Goal: Transaction & Acquisition: Purchase product/service

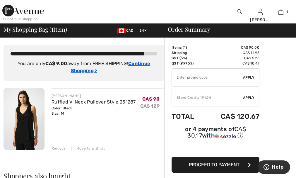
click at [84, 71] on ins "Continue Shopping >" at bounding box center [111, 67] width 80 height 13
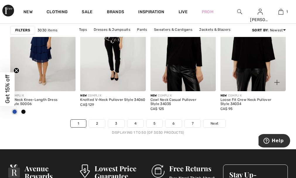
scroll to position [1949, 0]
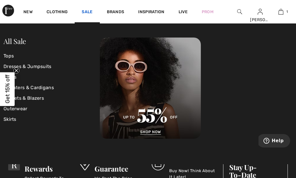
click at [88, 11] on link "Sale" at bounding box center [87, 12] width 11 height 6
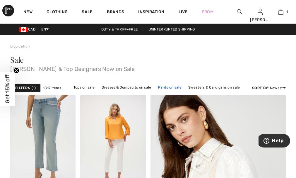
click at [168, 87] on link "Pants on sale" at bounding box center [169, 88] width 29 height 8
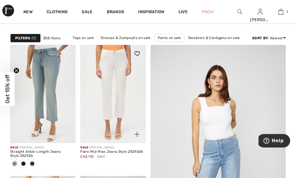
scroll to position [37, 0]
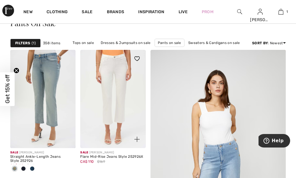
click at [116, 72] on img at bounding box center [112, 99] width 65 height 98
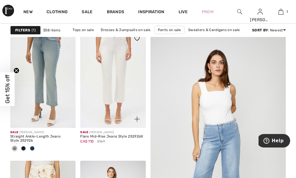
scroll to position [59, 0]
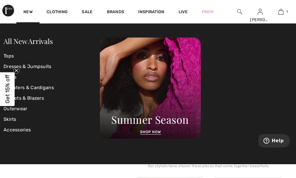
scroll to position [117, 0]
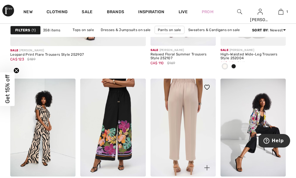
scroll to position [1290, 0]
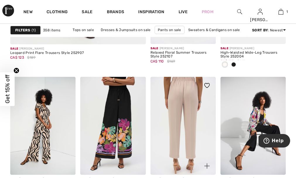
click at [181, 104] on img at bounding box center [183, 126] width 65 height 98
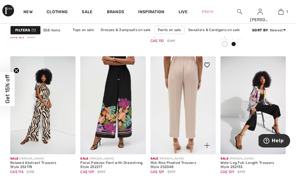
scroll to position [1312, 0]
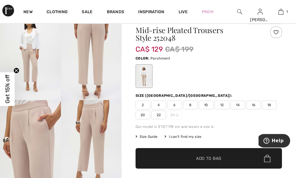
scroll to position [35, 0]
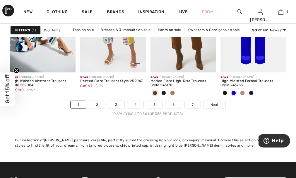
scroll to position [1971, 0]
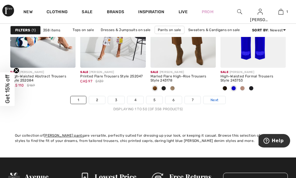
click at [214, 98] on span "Next" at bounding box center [215, 99] width 8 height 5
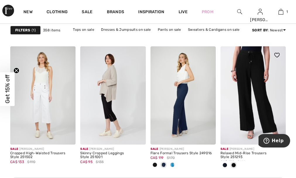
scroll to position [432, 0]
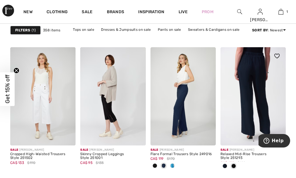
click at [250, 81] on img at bounding box center [253, 96] width 65 height 98
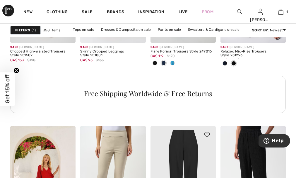
scroll to position [548, 0]
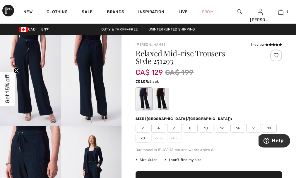
click at [162, 98] on div at bounding box center [161, 99] width 15 height 22
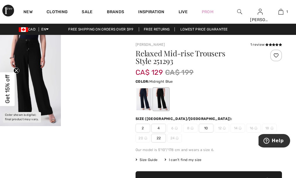
click at [142, 94] on div at bounding box center [144, 99] width 15 height 22
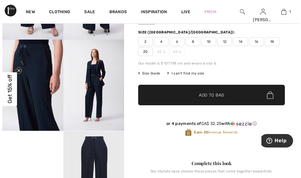
scroll to position [59, 0]
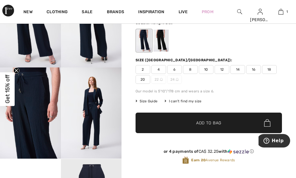
click at [96, 106] on img at bounding box center [91, 112] width 61 height 91
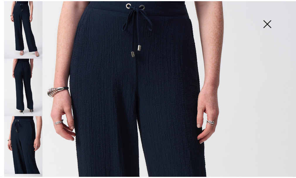
scroll to position [0, 0]
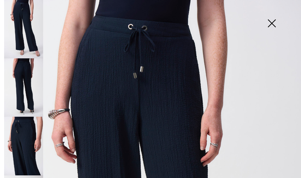
click at [23, 72] on img at bounding box center [23, 87] width 39 height 58
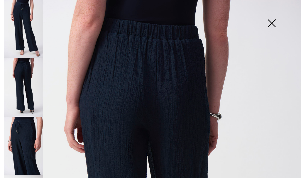
click at [272, 22] on img at bounding box center [271, 24] width 29 height 30
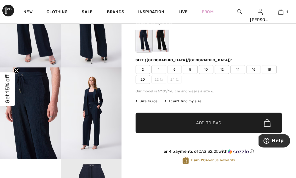
click at [225, 69] on span "12" at bounding box center [222, 69] width 15 height 9
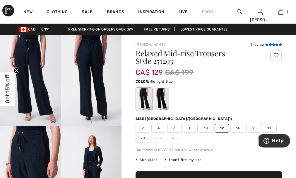
click at [270, 44] on icon at bounding box center [270, 44] width 3 height 3
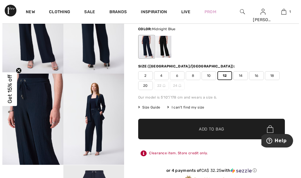
scroll to position [59, 0]
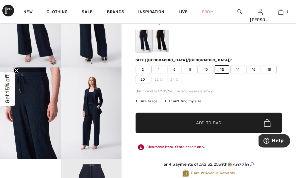
click at [94, 107] on img at bounding box center [91, 112] width 61 height 91
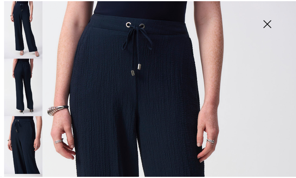
scroll to position [0, 0]
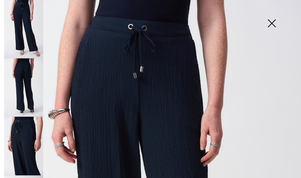
click at [269, 23] on img at bounding box center [271, 24] width 29 height 30
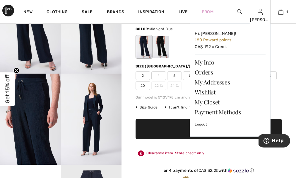
scroll to position [51, 0]
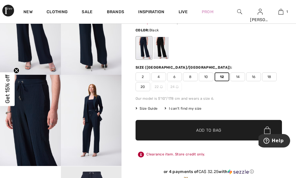
click at [163, 49] on div at bounding box center [161, 48] width 15 height 22
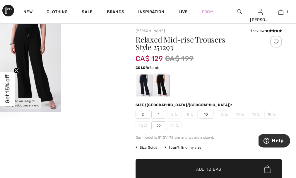
scroll to position [0, 0]
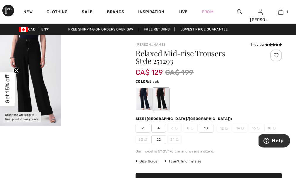
click at [85, 65] on video "Your browser does not support the video tag." at bounding box center [91, 50] width 61 height 30
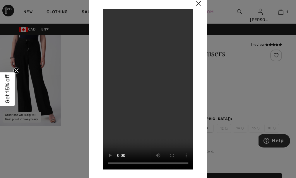
click at [158, 110] on video "Your browser does not support the video tag." at bounding box center [148, 89] width 90 height 161
click at [146, 77] on video "Your browser does not support the video tag." at bounding box center [148, 89] width 90 height 161
click at [146, 116] on video "Your browser does not support the video tag." at bounding box center [148, 89] width 90 height 161
click at [197, 4] on img at bounding box center [199, 3] width 18 height 18
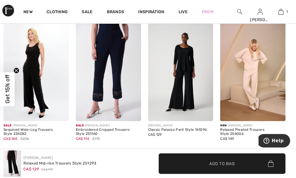
scroll to position [542, 0]
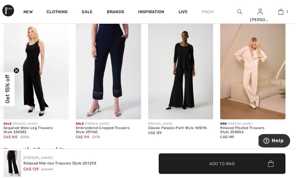
click at [109, 73] on img at bounding box center [108, 70] width 65 height 98
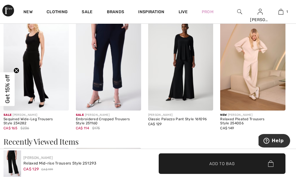
scroll to position [557, 0]
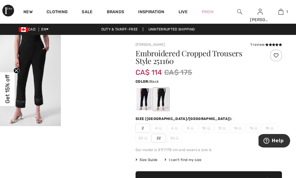
click at [89, 65] on video "Your browser does not support the video tag." at bounding box center [91, 50] width 61 height 30
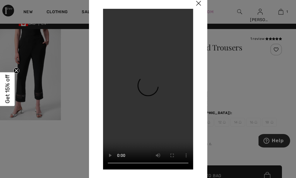
scroll to position [7, 0]
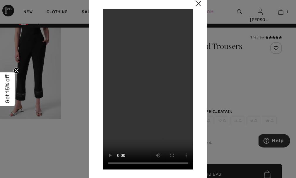
click at [198, 3] on img at bounding box center [199, 3] width 18 height 18
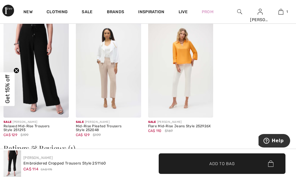
scroll to position [813, 0]
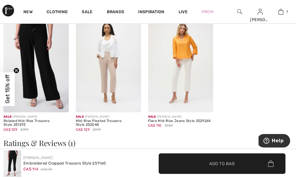
click at [189, 81] on img at bounding box center [180, 63] width 65 height 98
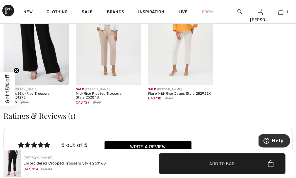
scroll to position [850, 0]
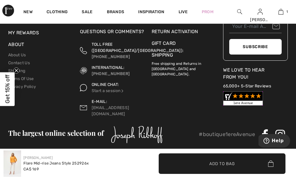
scroll to position [1191, 0]
